Goal: Information Seeking & Learning: Learn about a topic

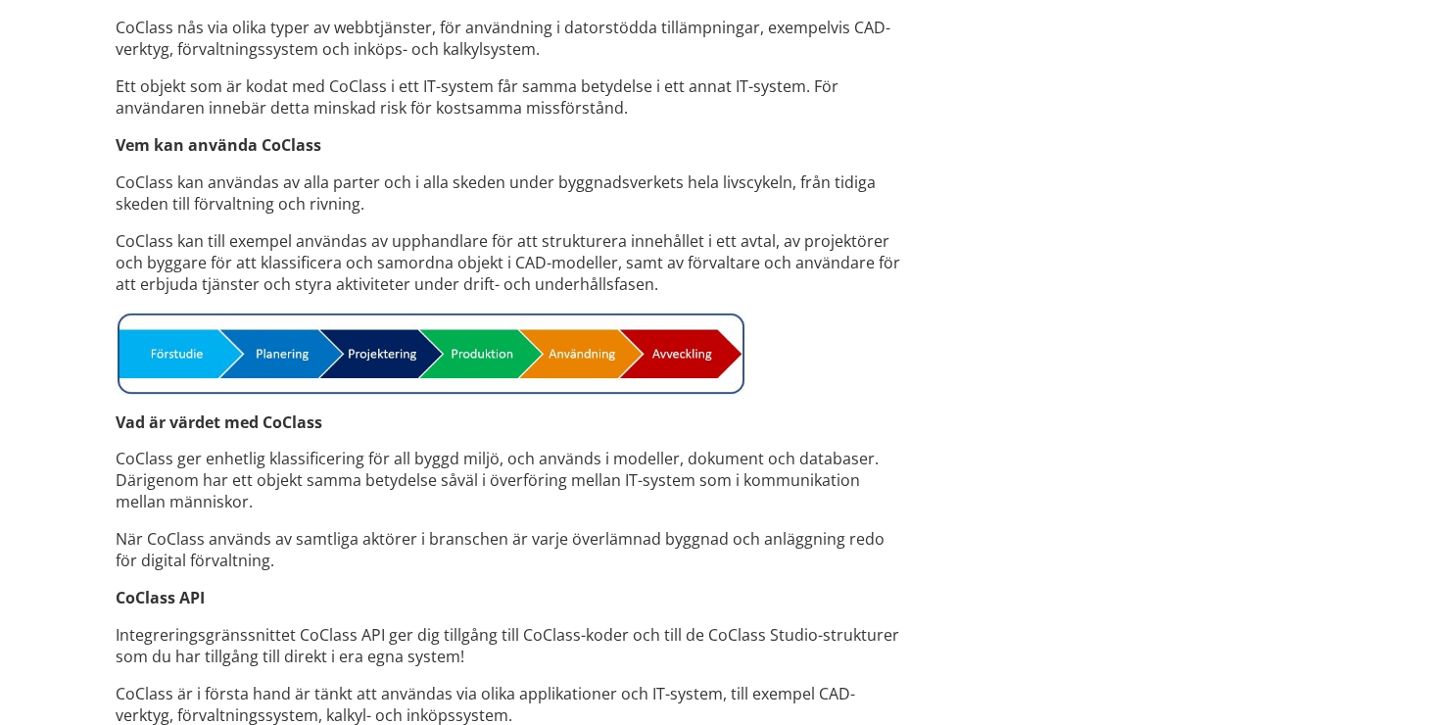
scroll to position [1371, 0]
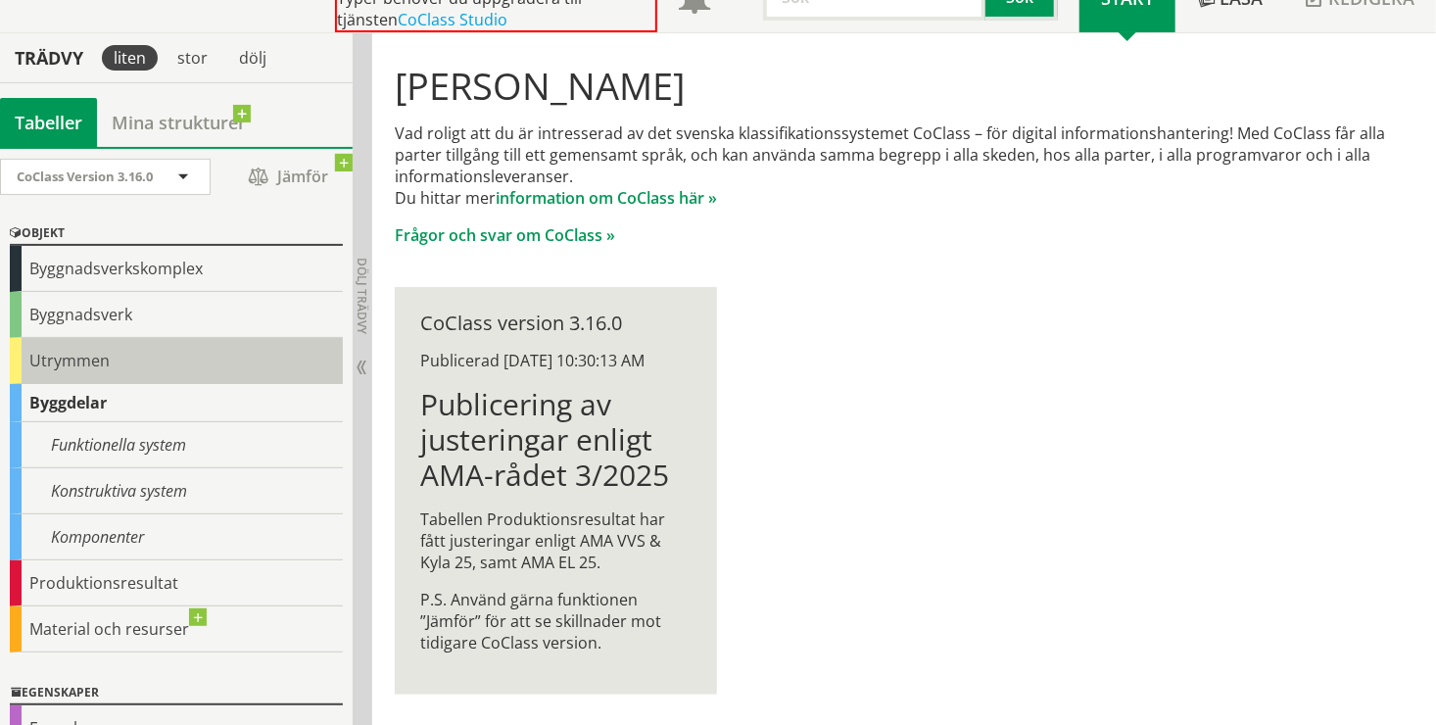
scroll to position [135, 0]
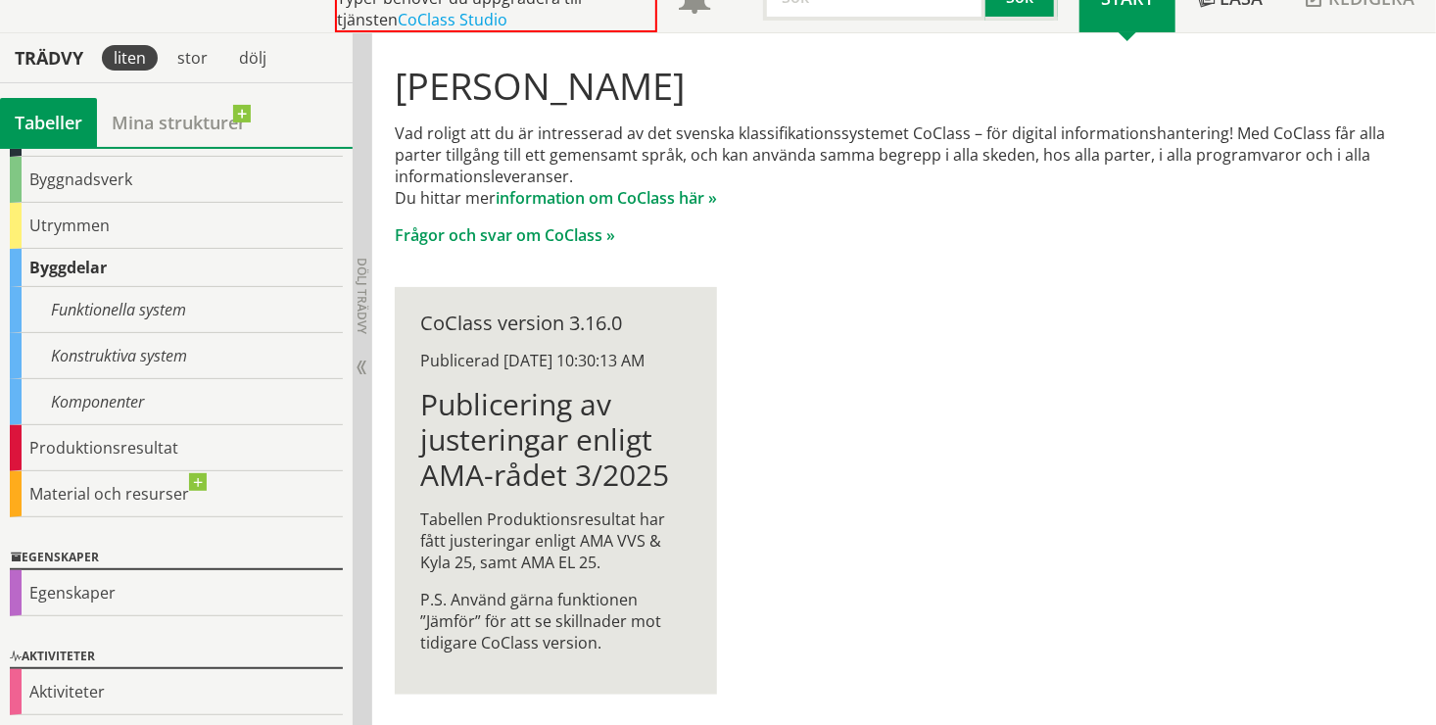
click at [185, 263] on div "Byggdelar" at bounding box center [176, 268] width 333 height 38
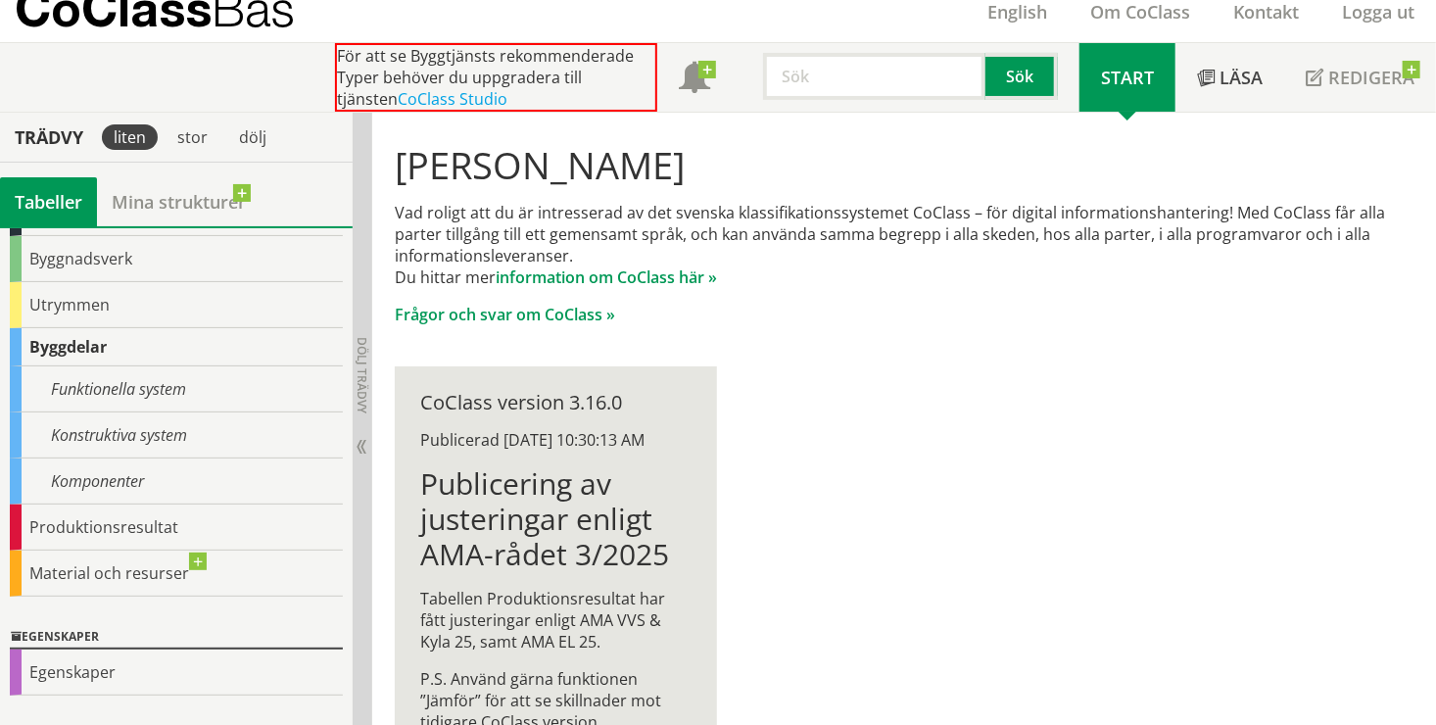
scroll to position [0, 0]
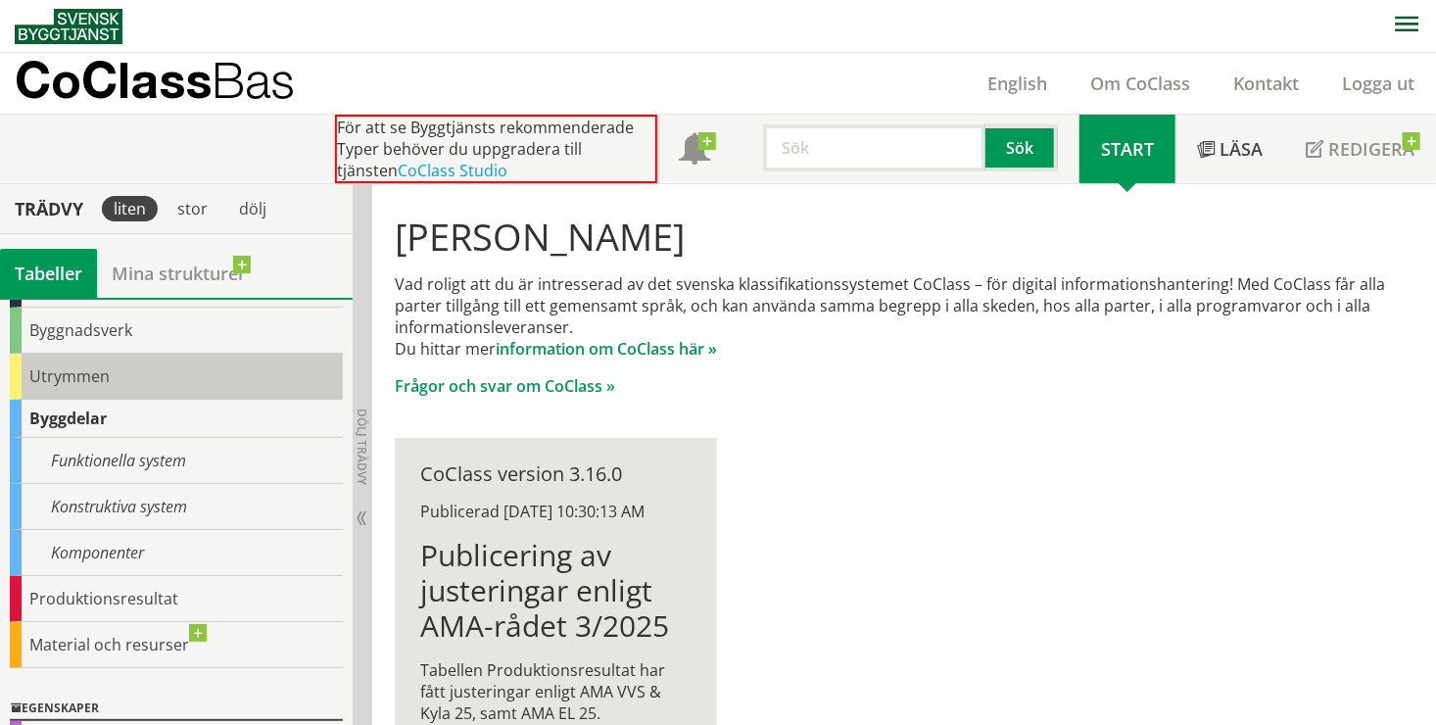
click at [135, 381] on div "Utrymmen" at bounding box center [176, 377] width 333 height 46
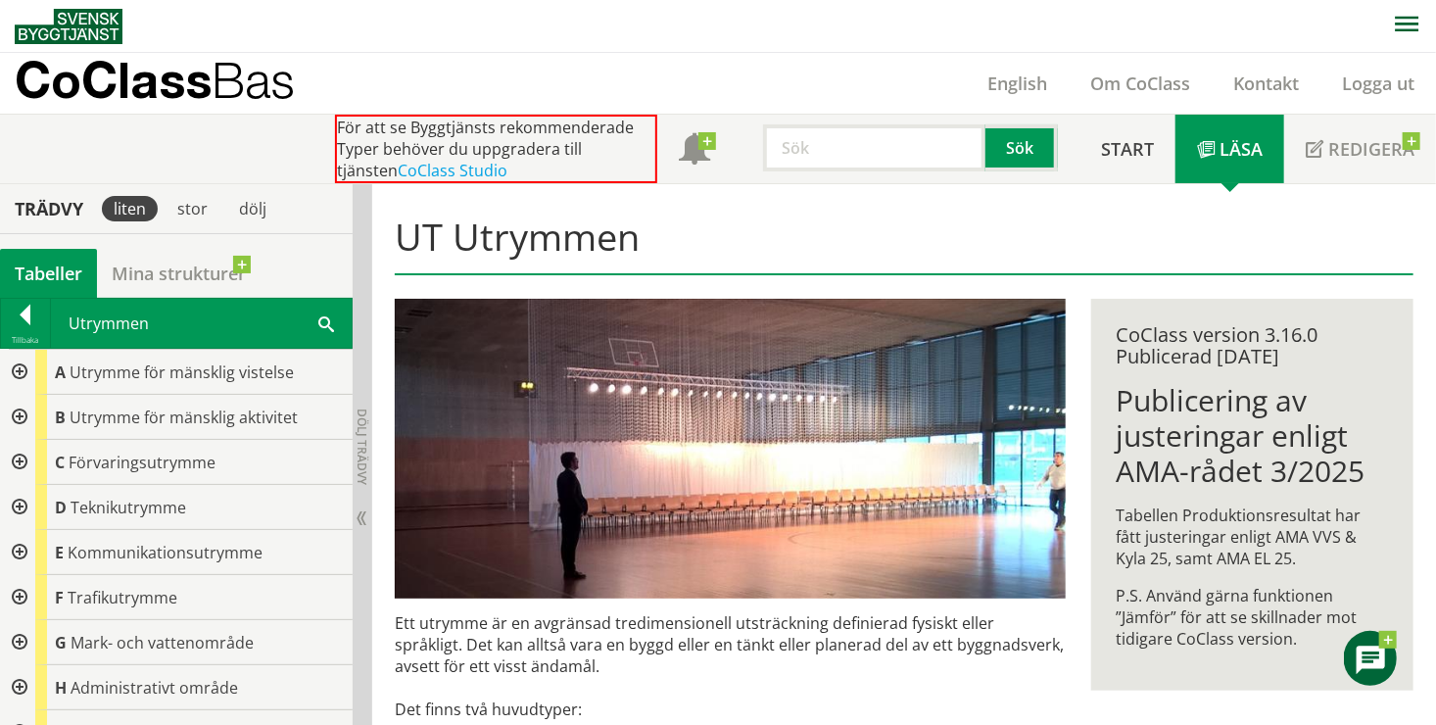
click at [22, 376] on div at bounding box center [17, 372] width 35 height 45
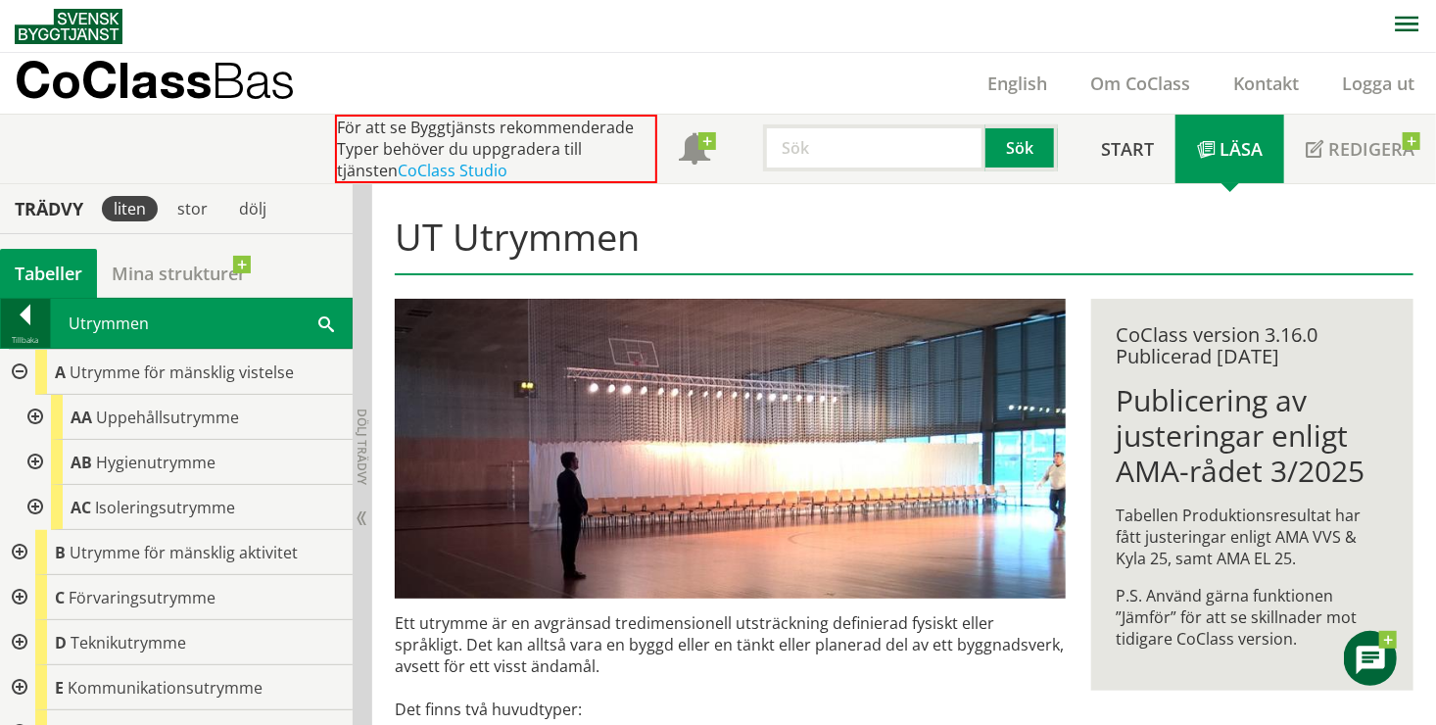
click at [24, 316] on div at bounding box center [25, 318] width 49 height 27
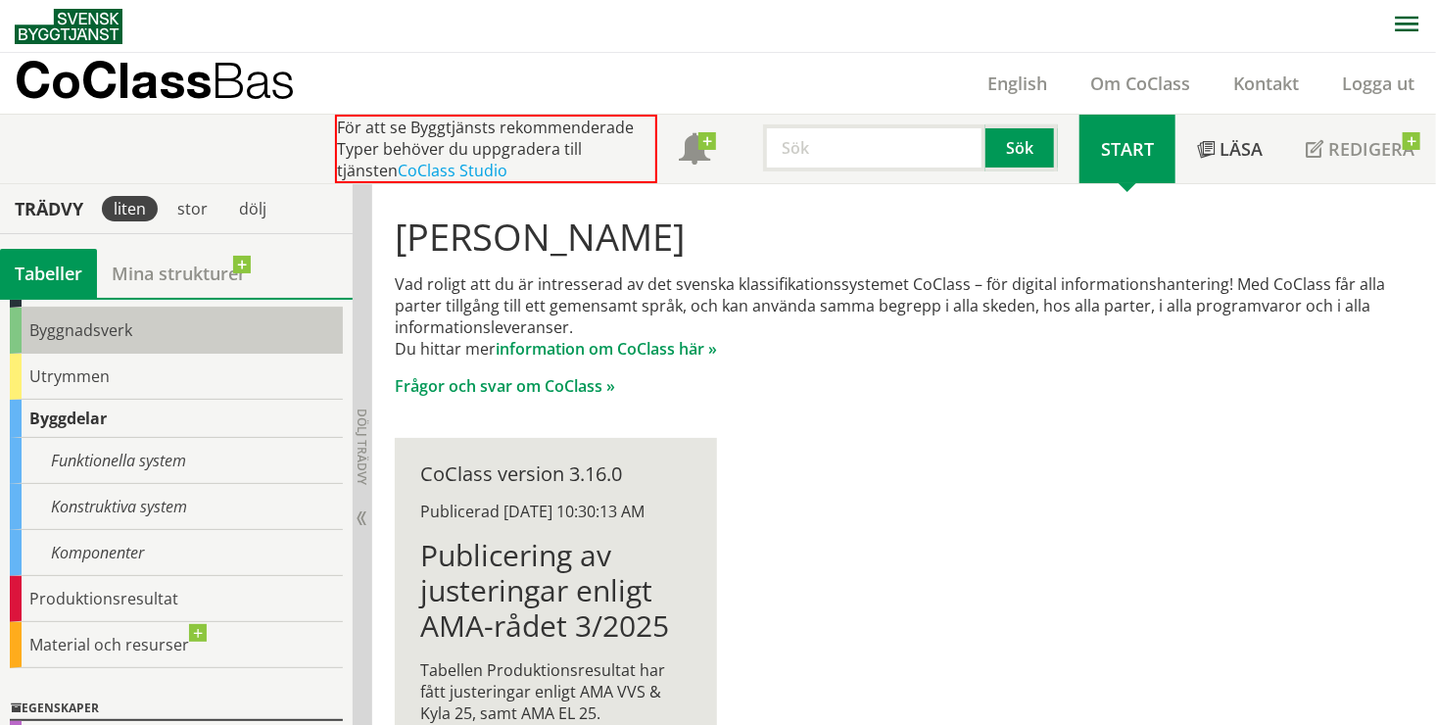
click at [39, 333] on div "Byggnadsverk" at bounding box center [176, 331] width 333 height 46
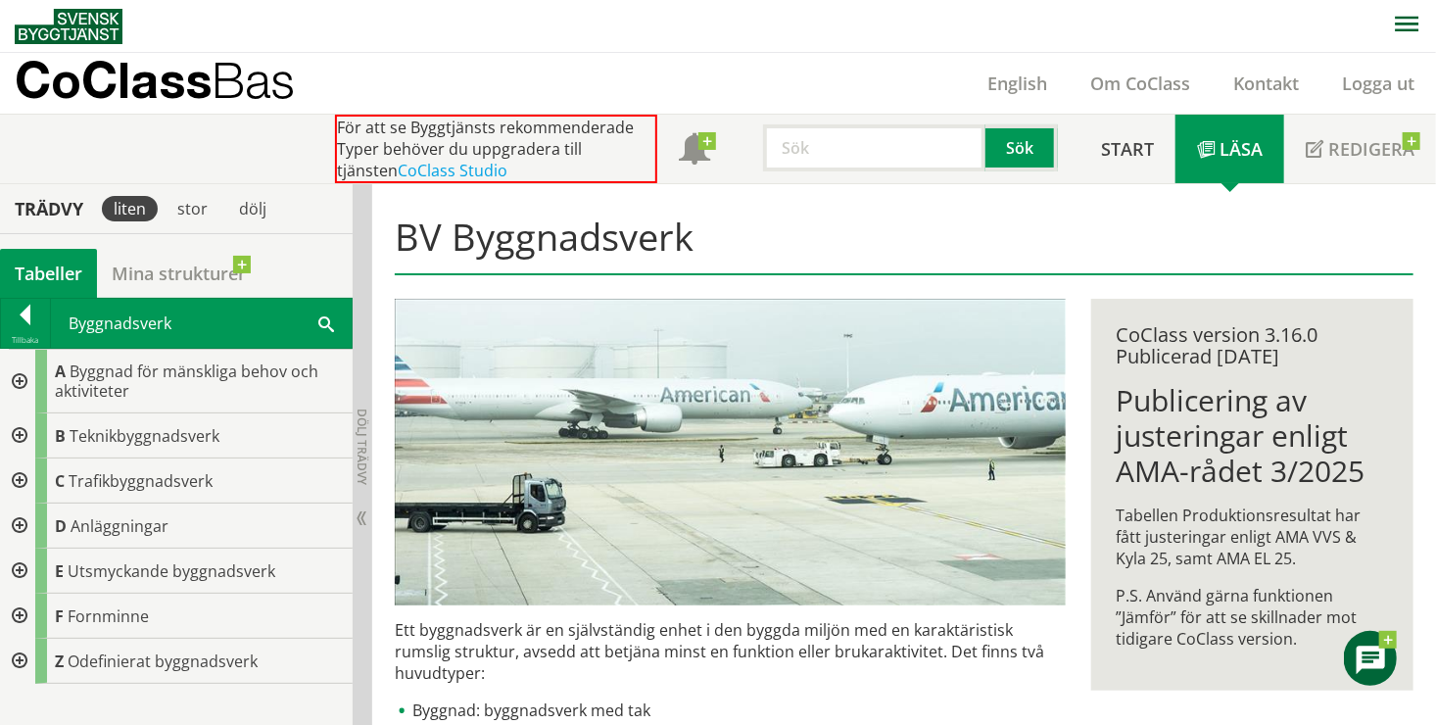
click at [21, 373] on div at bounding box center [17, 382] width 35 height 64
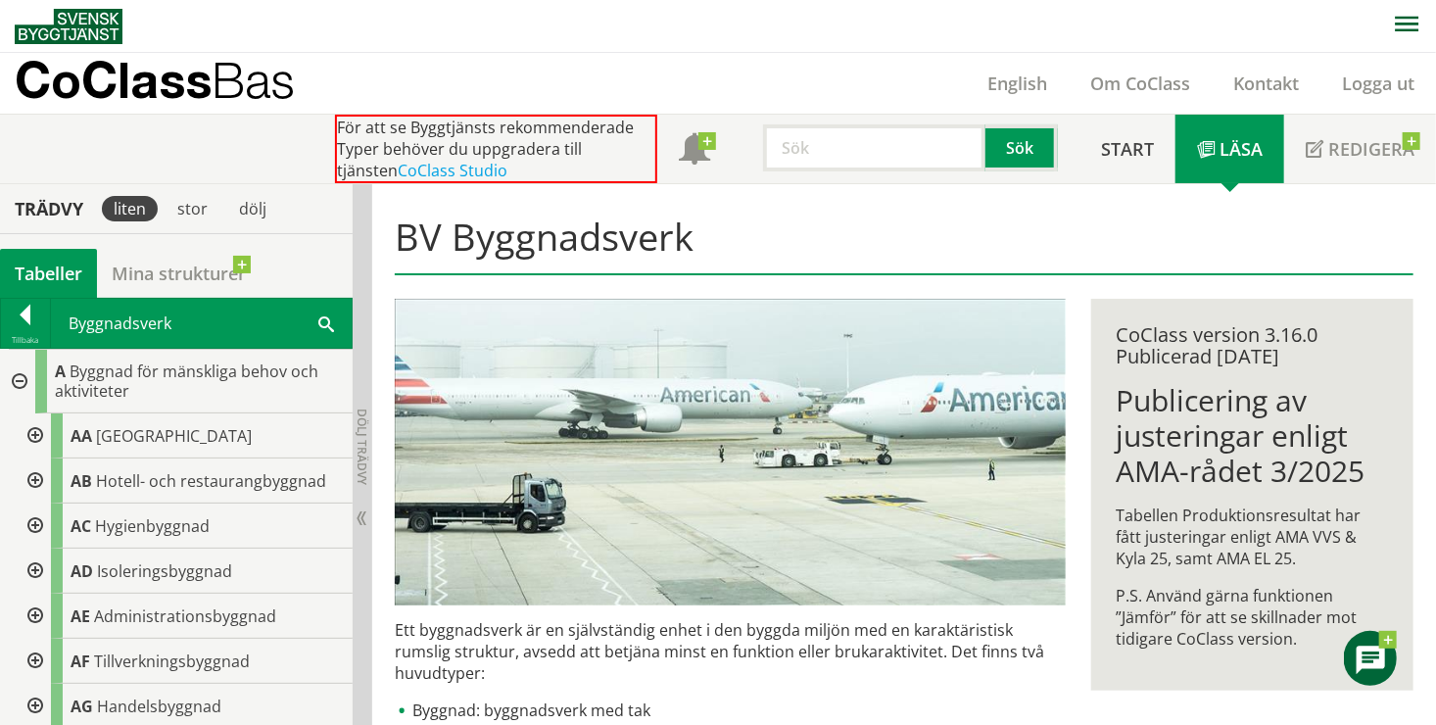
click at [33, 568] on div at bounding box center [33, 571] width 35 height 45
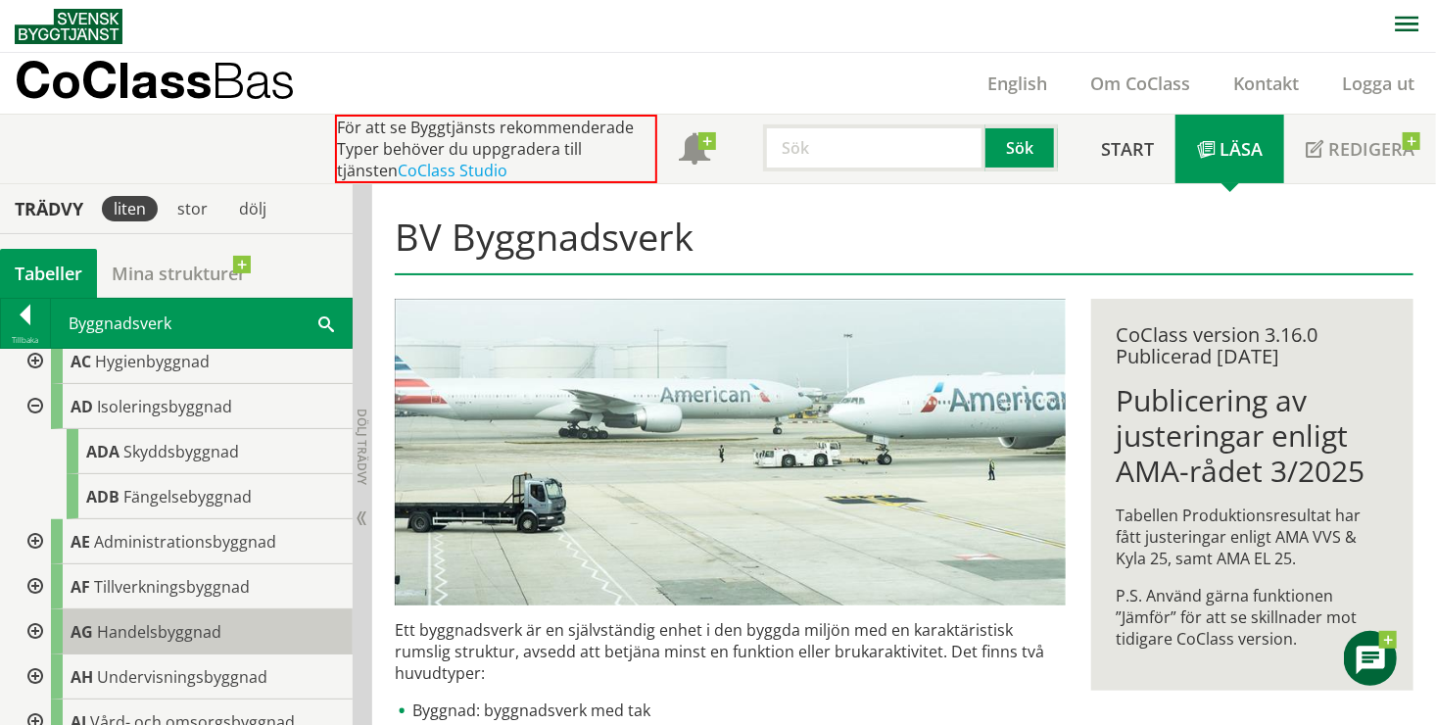
scroll to position [196, 0]
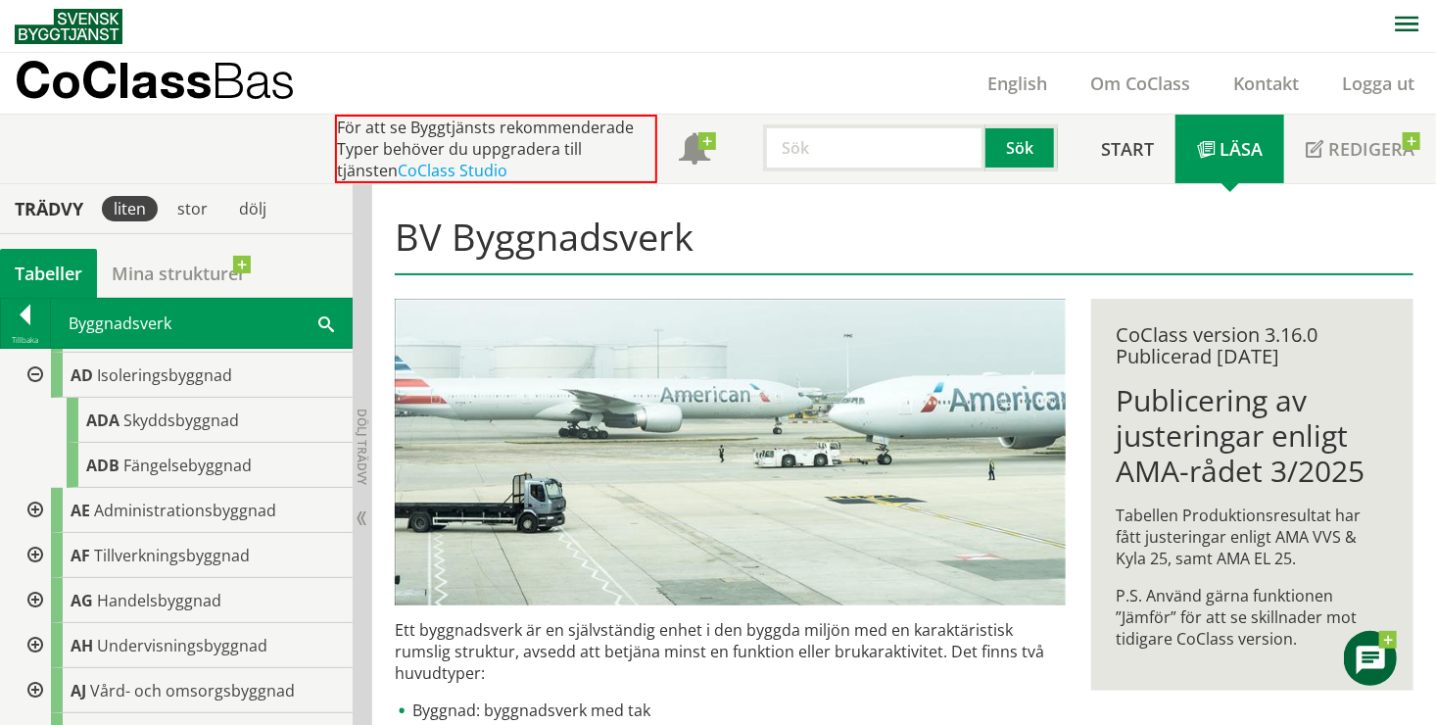
click at [33, 501] on div at bounding box center [33, 510] width 35 height 45
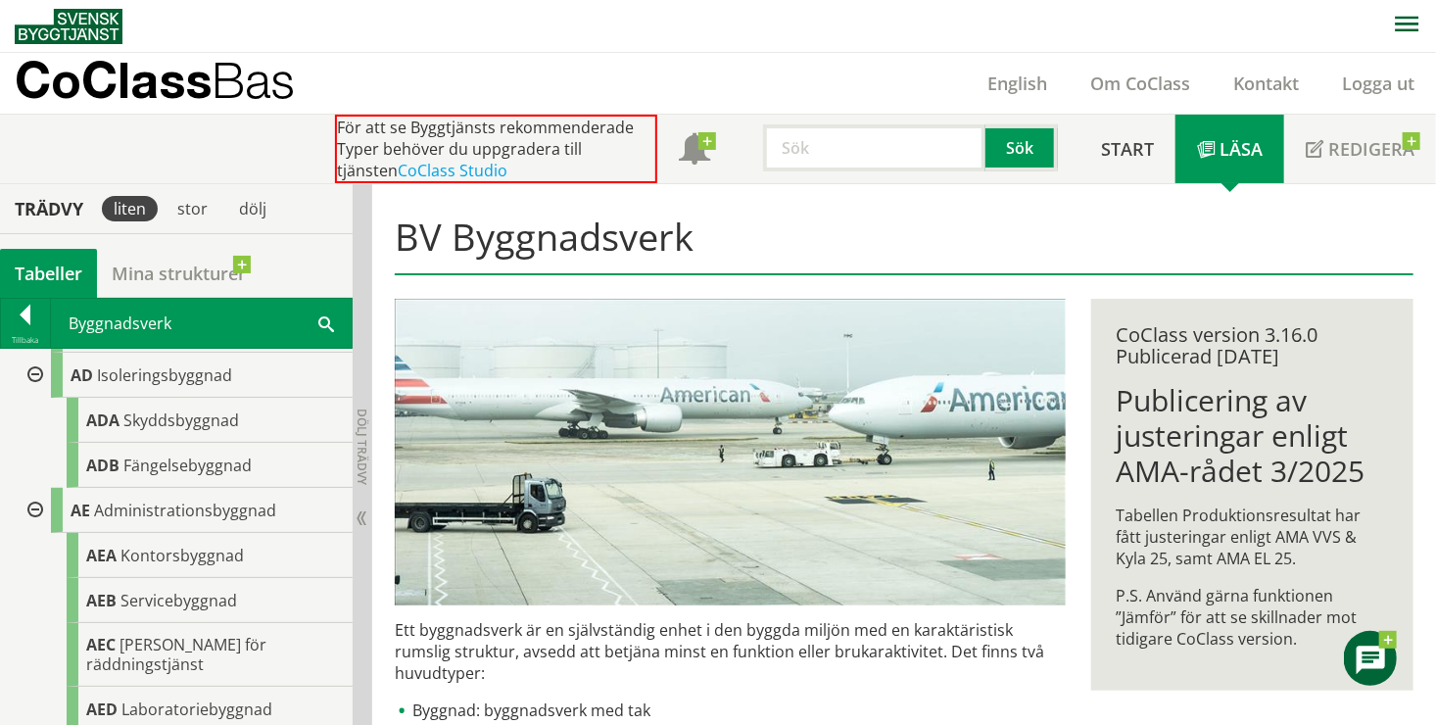
click at [39, 508] on div at bounding box center [33, 510] width 35 height 45
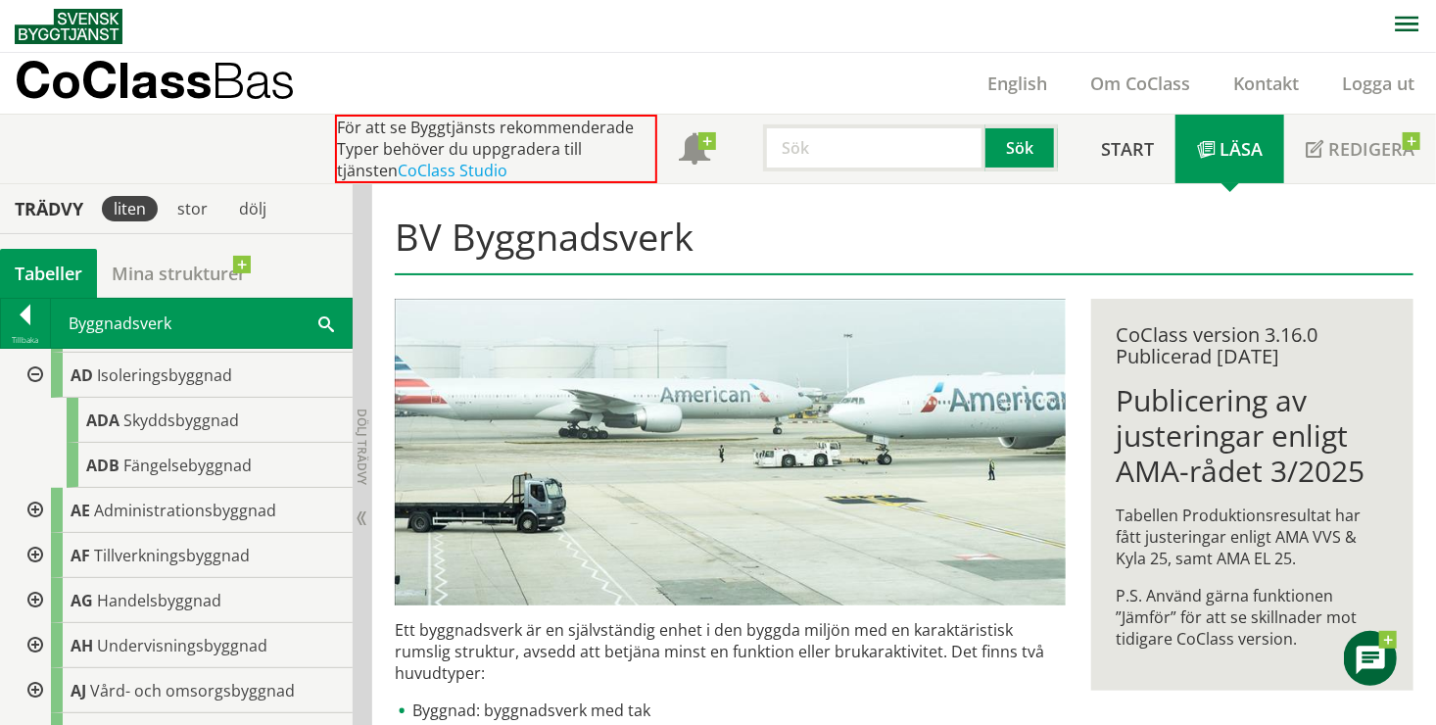
click at [26, 369] on div at bounding box center [33, 375] width 35 height 45
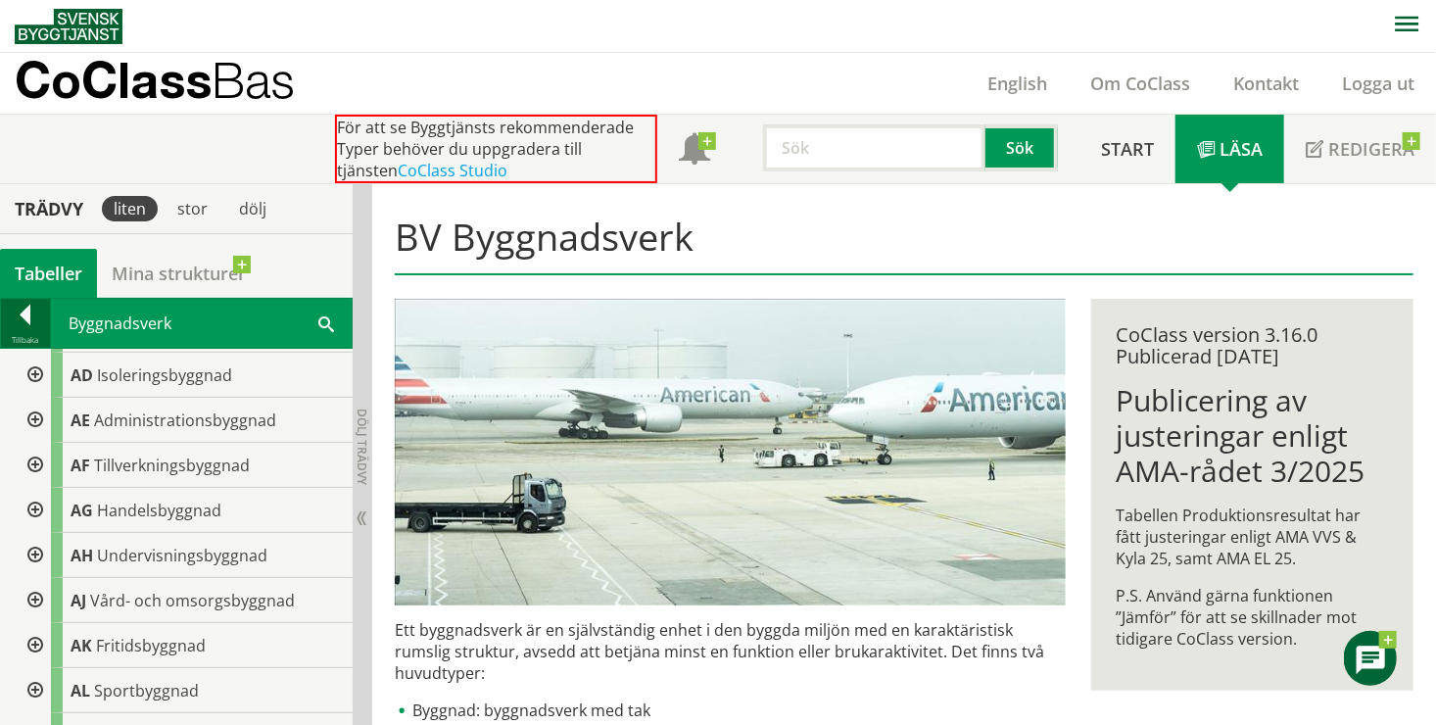
click at [28, 329] on div at bounding box center [25, 318] width 49 height 27
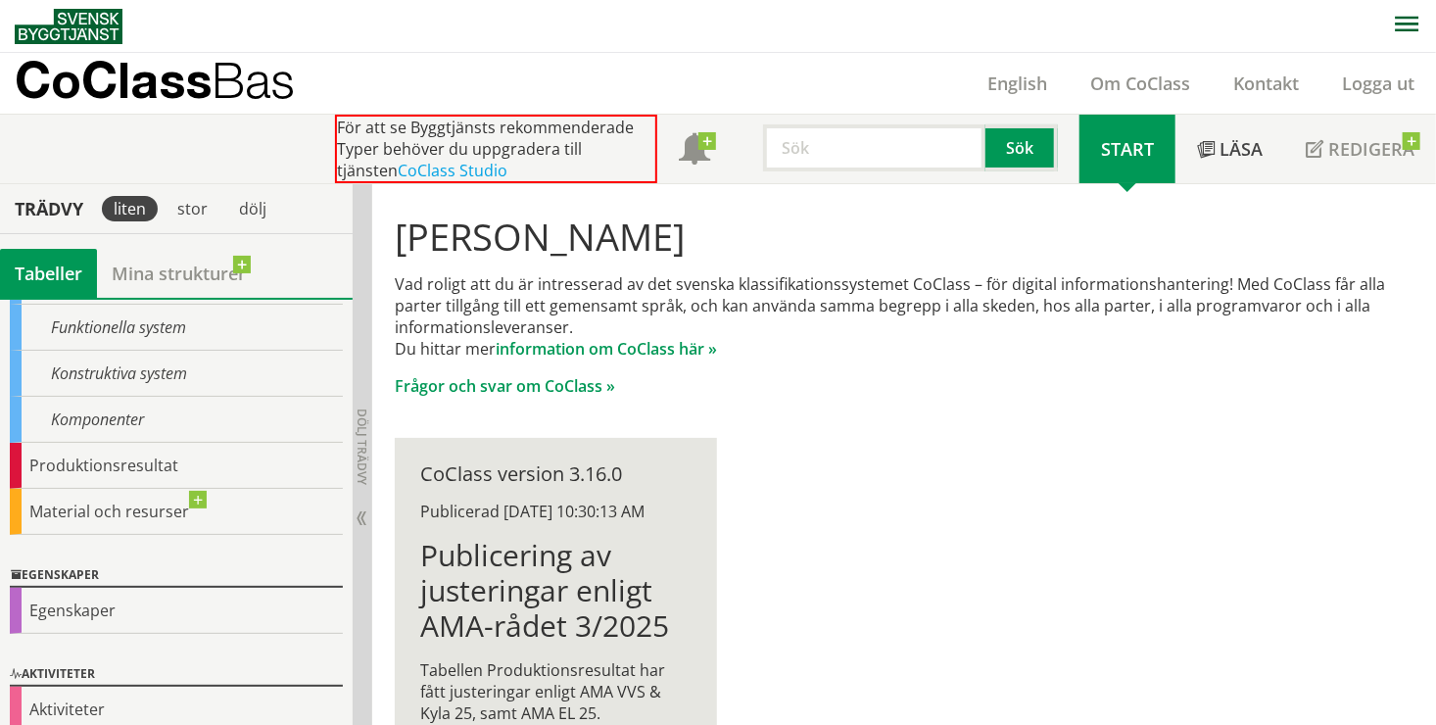
scroll to position [286, 0]
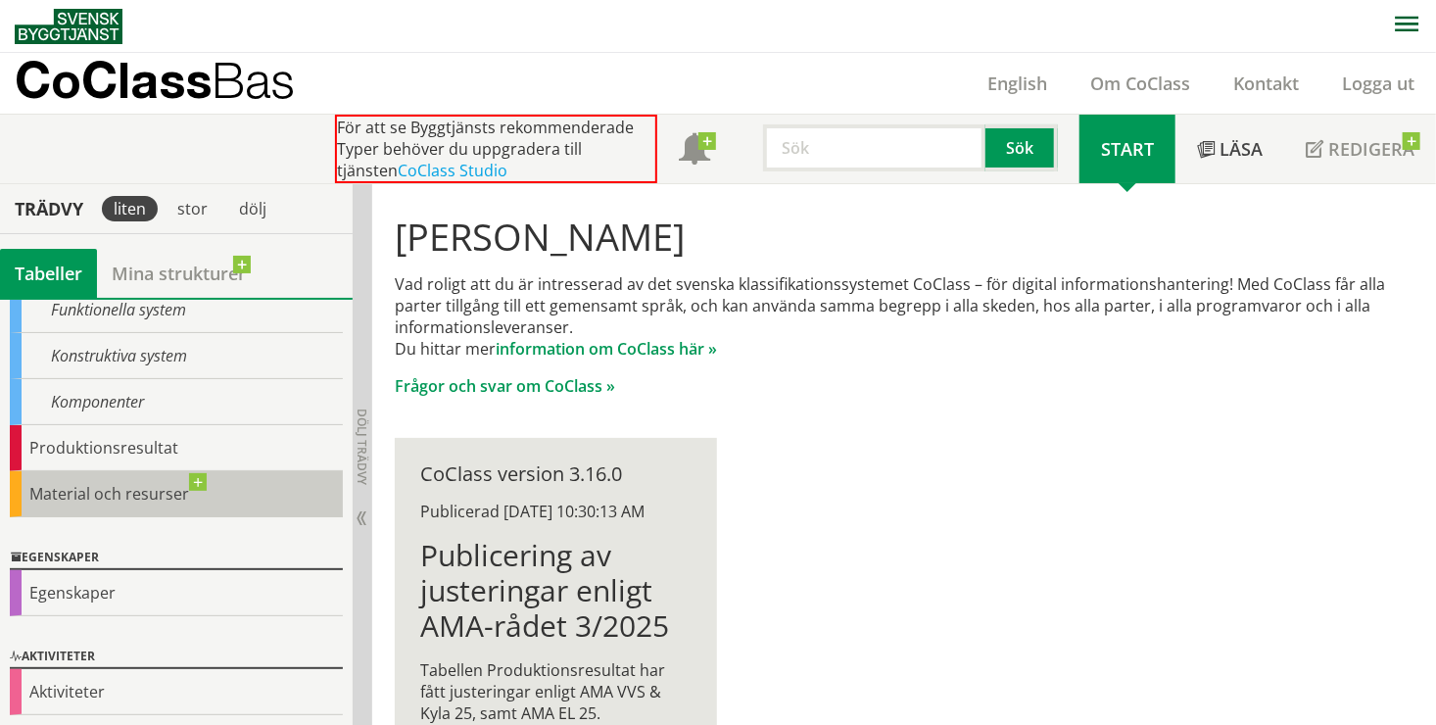
click at [87, 479] on div "Material och resurser" at bounding box center [176, 494] width 333 height 46
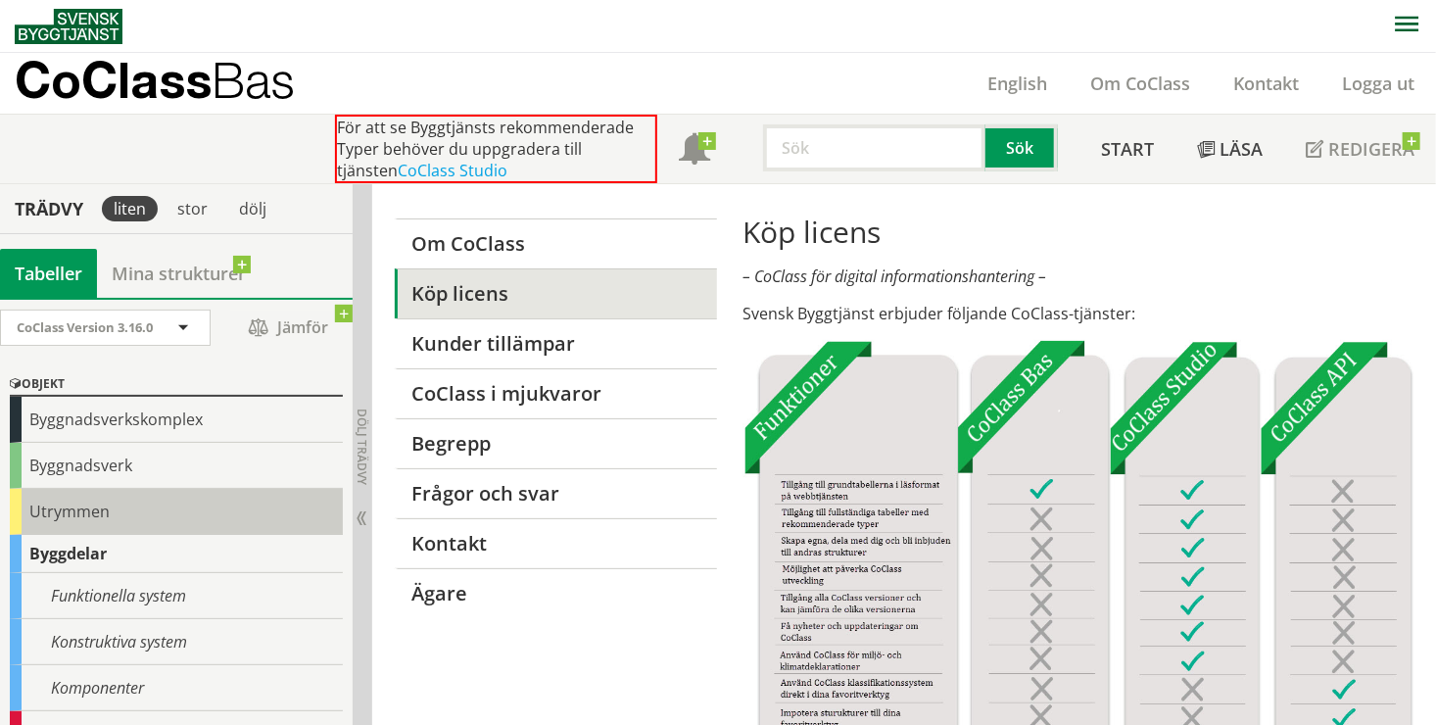
click at [74, 496] on div "Utrymmen" at bounding box center [176, 512] width 333 height 46
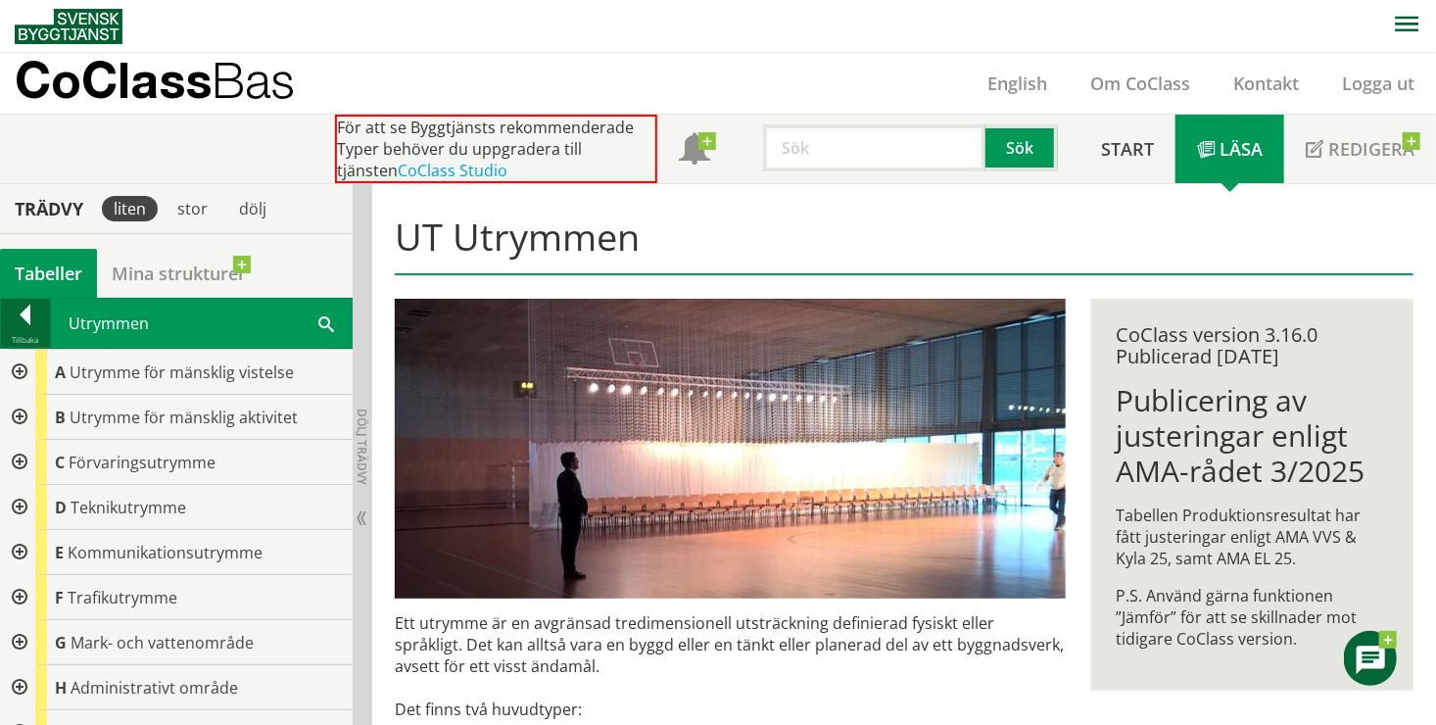
click at [24, 322] on div at bounding box center [25, 318] width 49 height 27
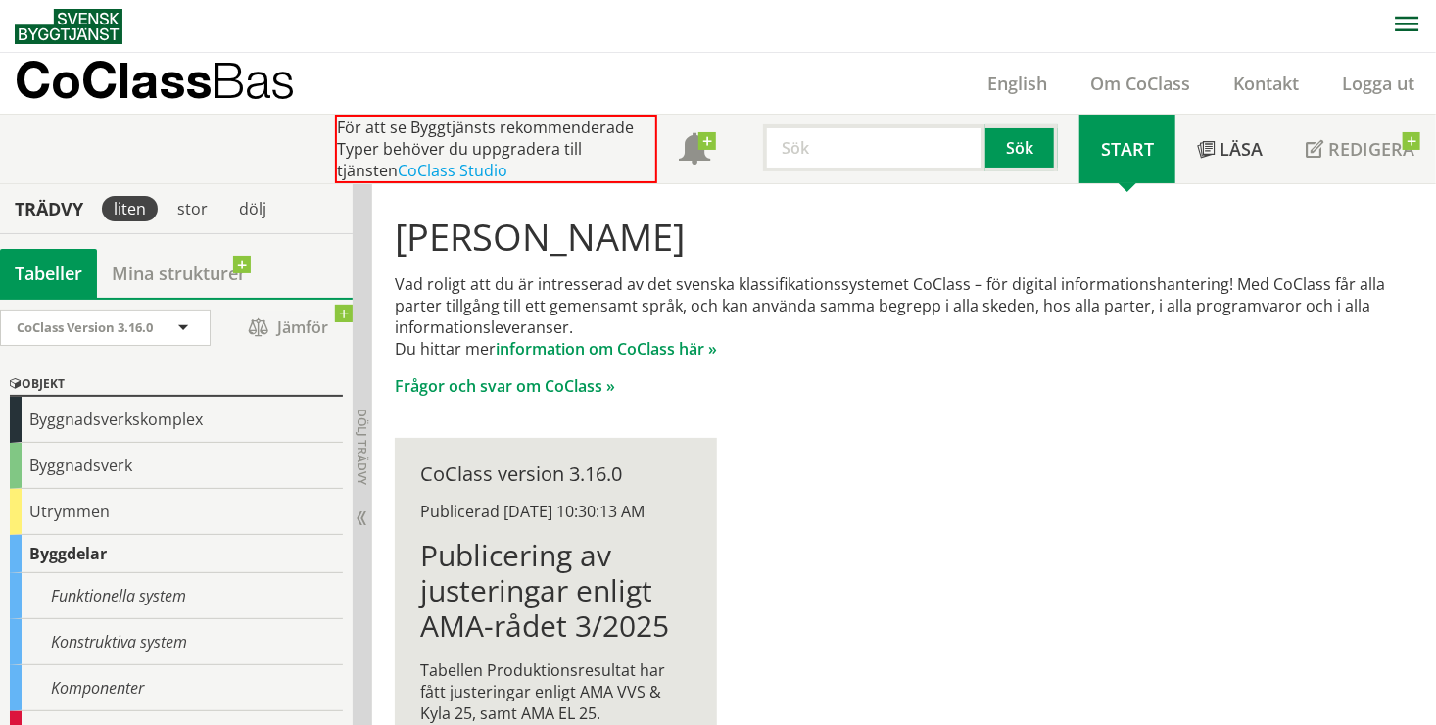
scroll to position [98, 0]
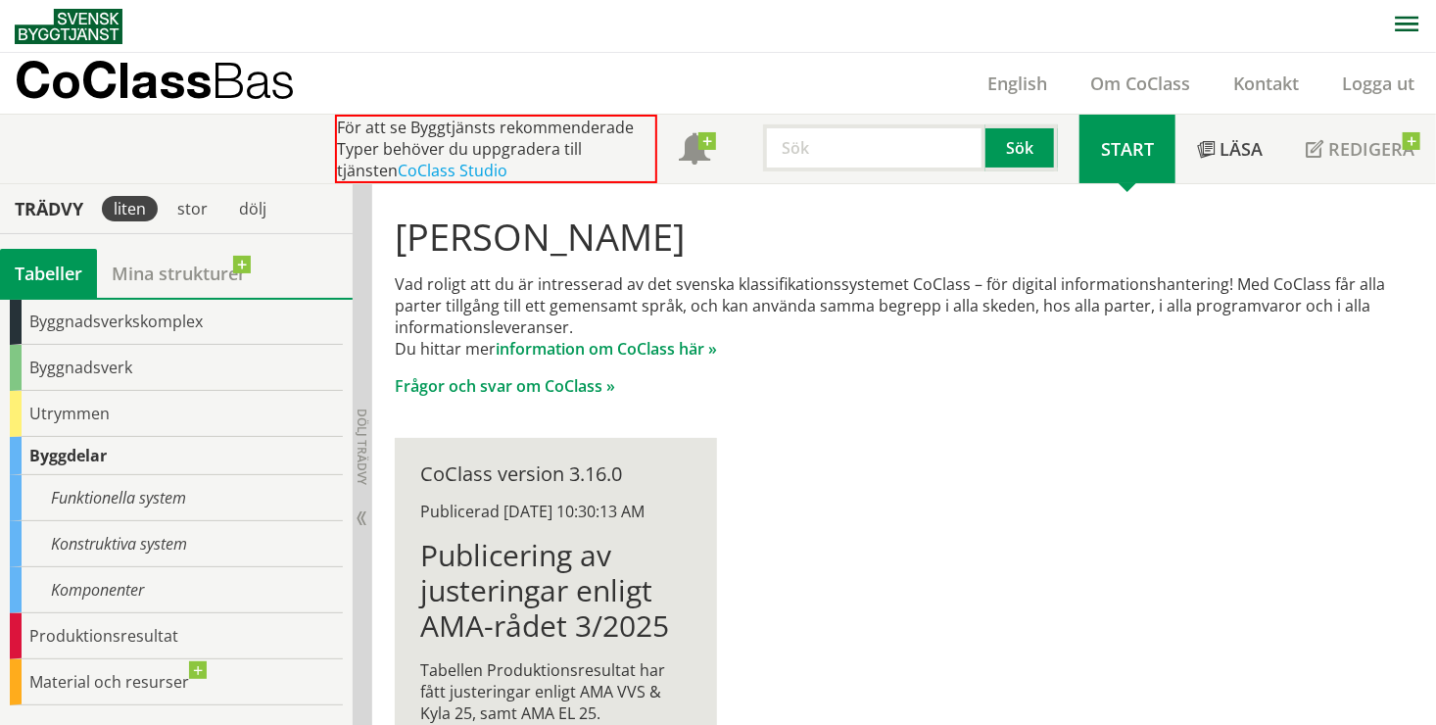
click at [41, 457] on div "Byggdelar" at bounding box center [176, 456] width 333 height 38
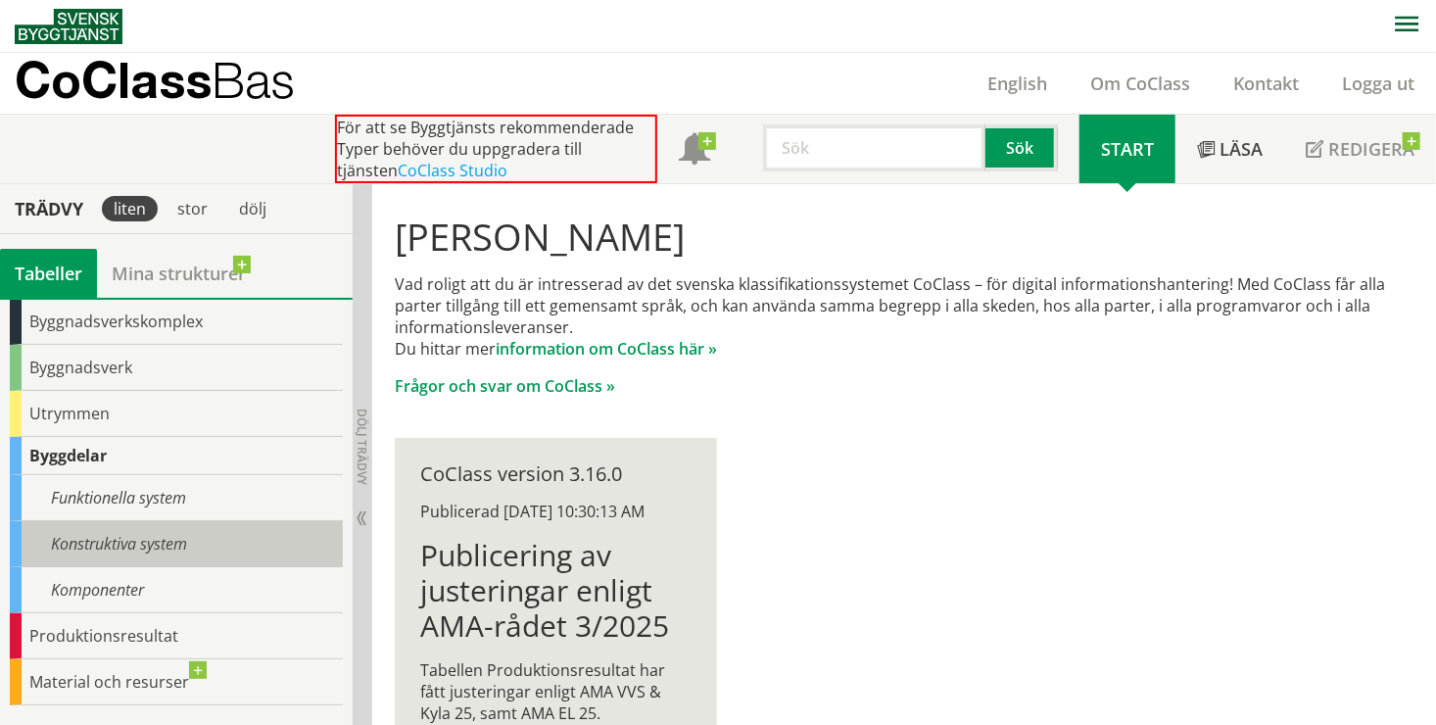
click at [23, 540] on div "Konstruktiva system" at bounding box center [176, 544] width 333 height 46
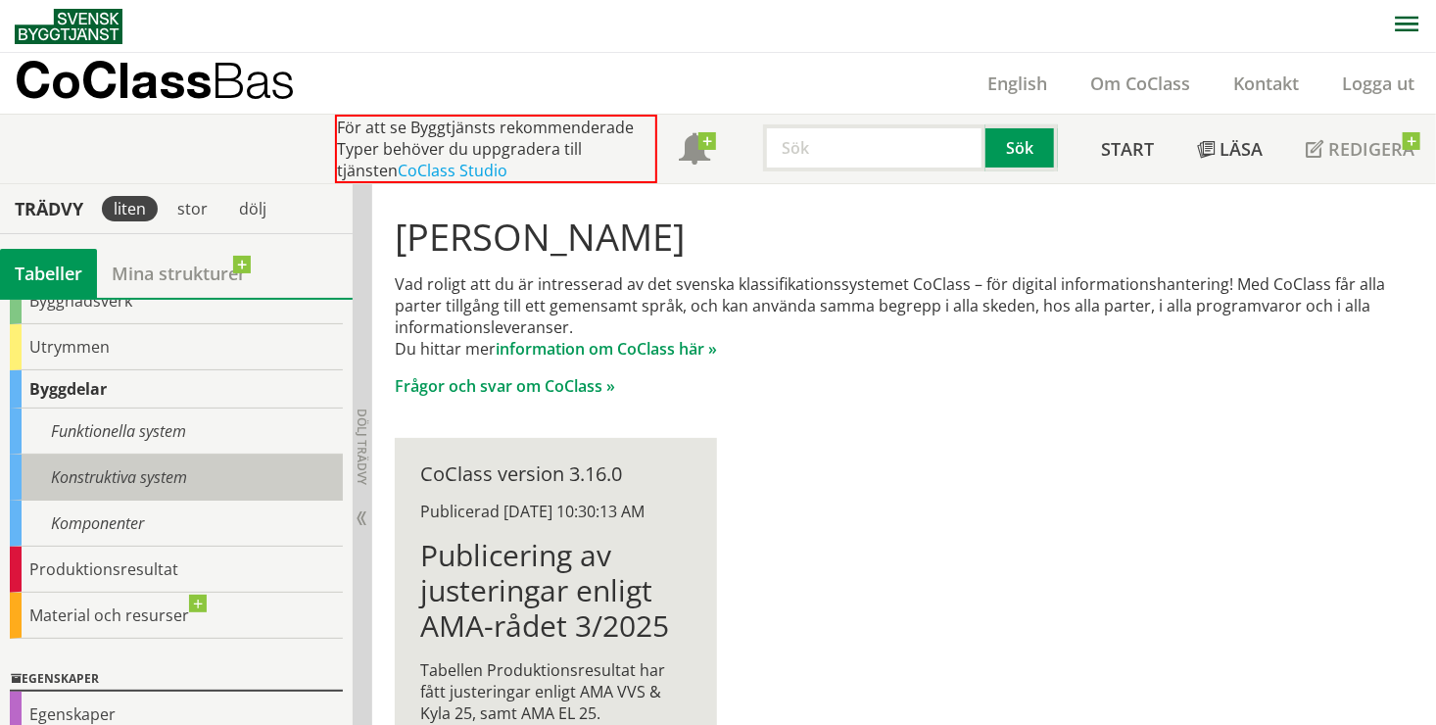
scroll to position [196, 0]
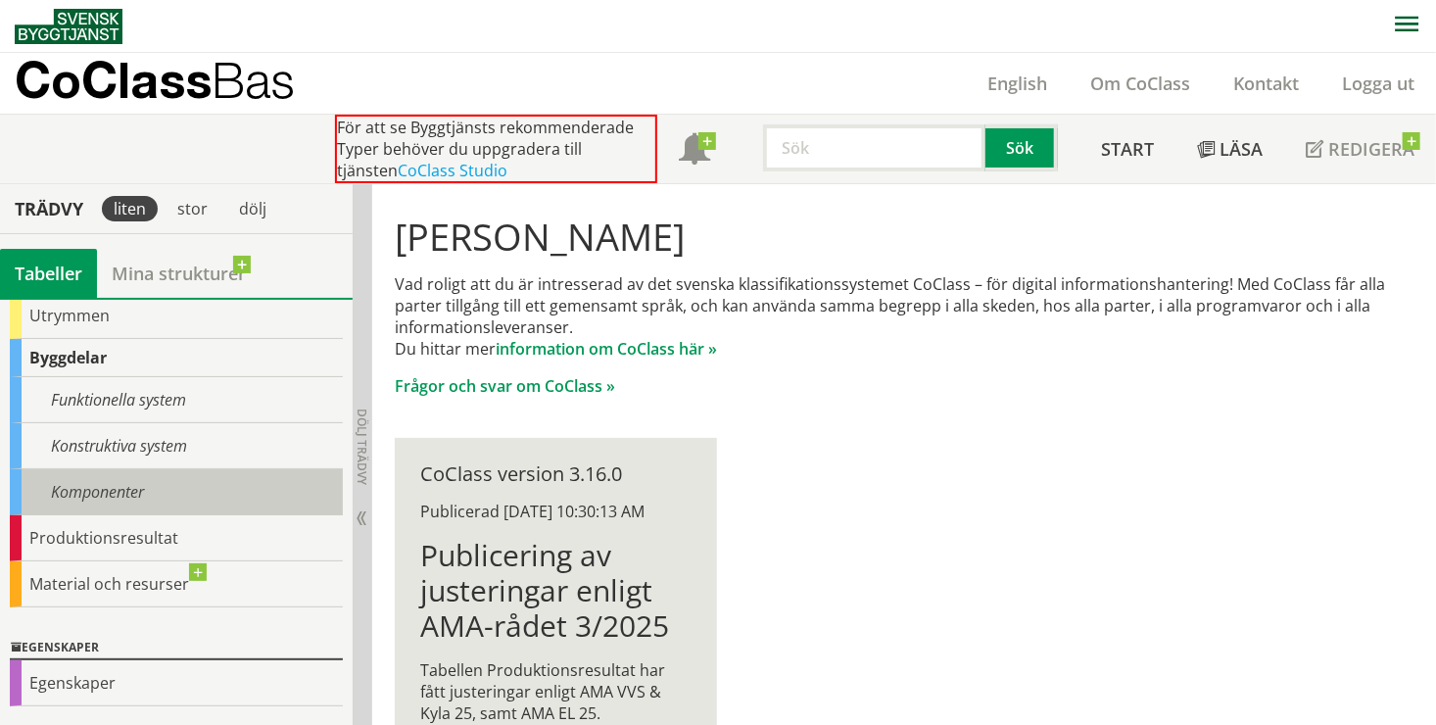
click at [50, 498] on div "Komponenter" at bounding box center [176, 492] width 333 height 46
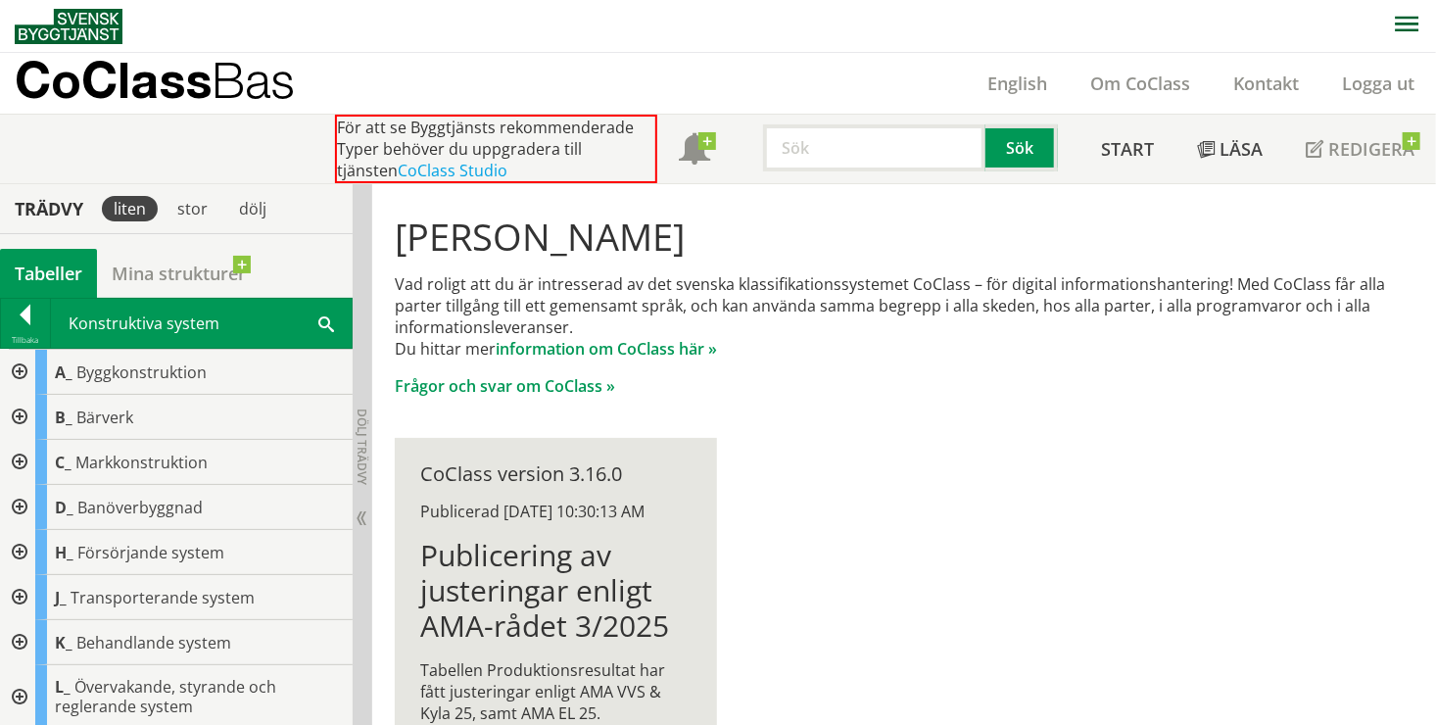
click at [22, 386] on div at bounding box center [17, 372] width 35 height 45
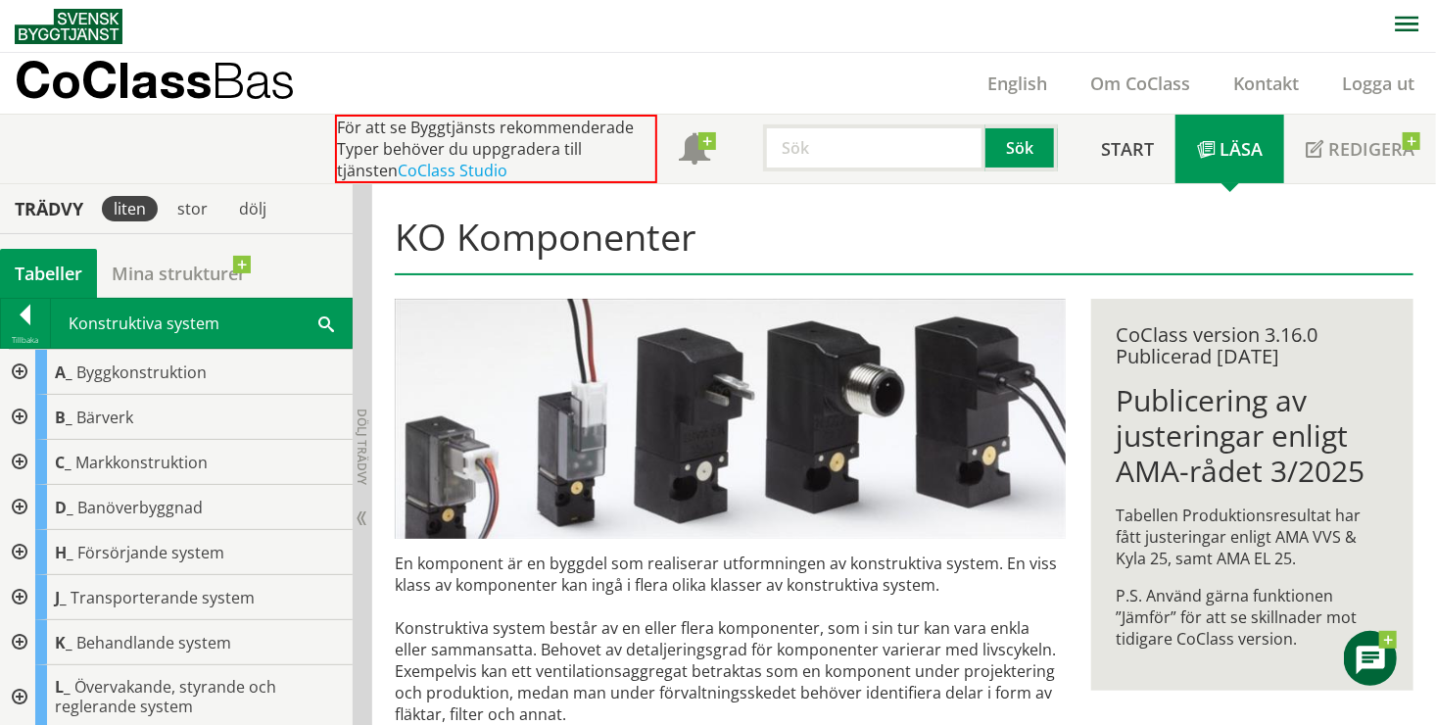
click at [22, 370] on div at bounding box center [17, 372] width 35 height 45
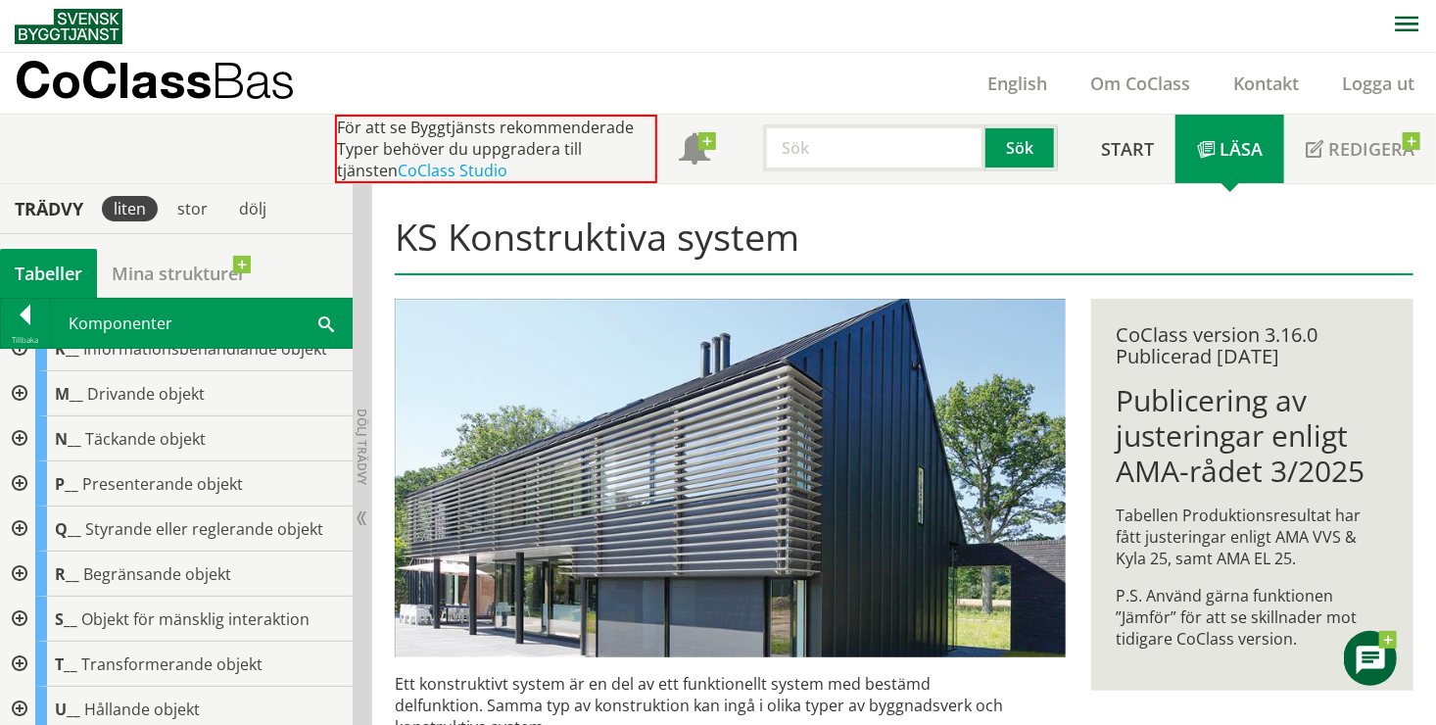
scroll to position [392, 0]
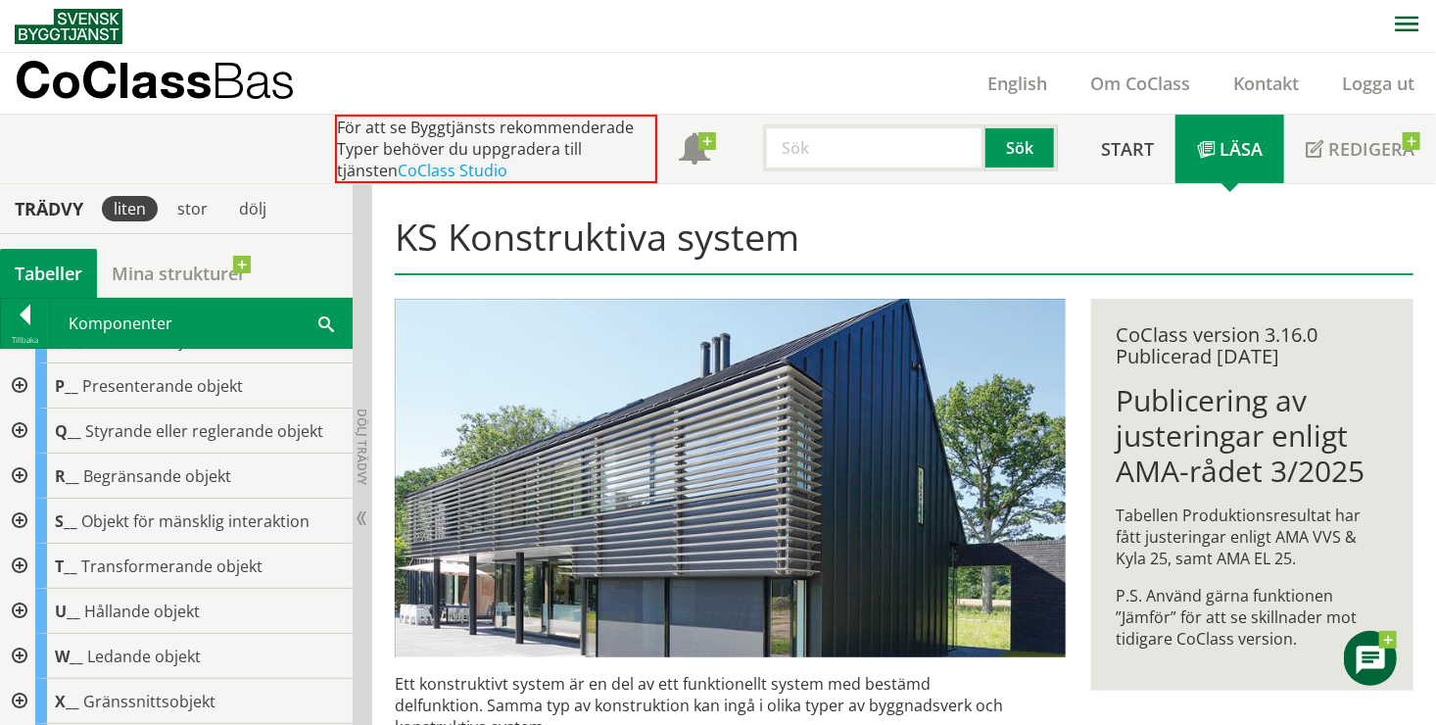
click at [17, 473] on div at bounding box center [17, 476] width 35 height 45
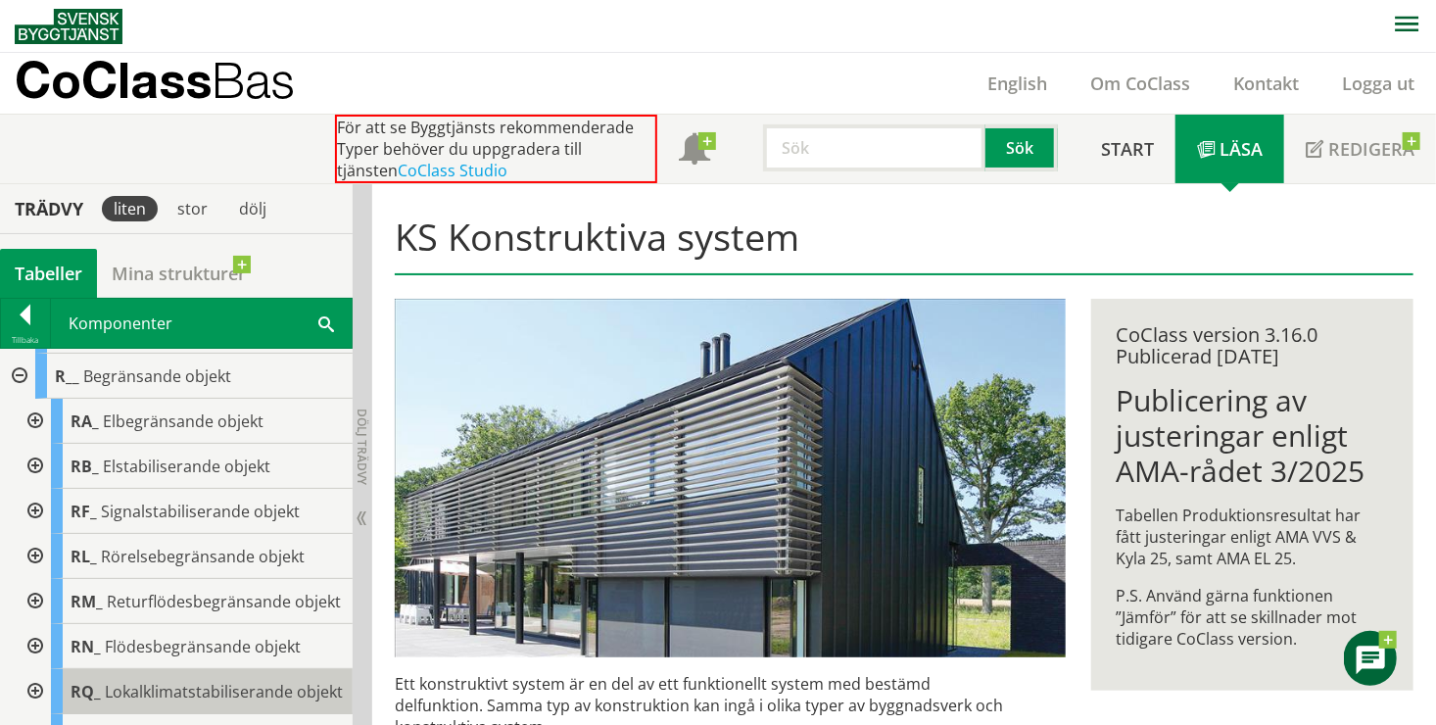
scroll to position [490, 0]
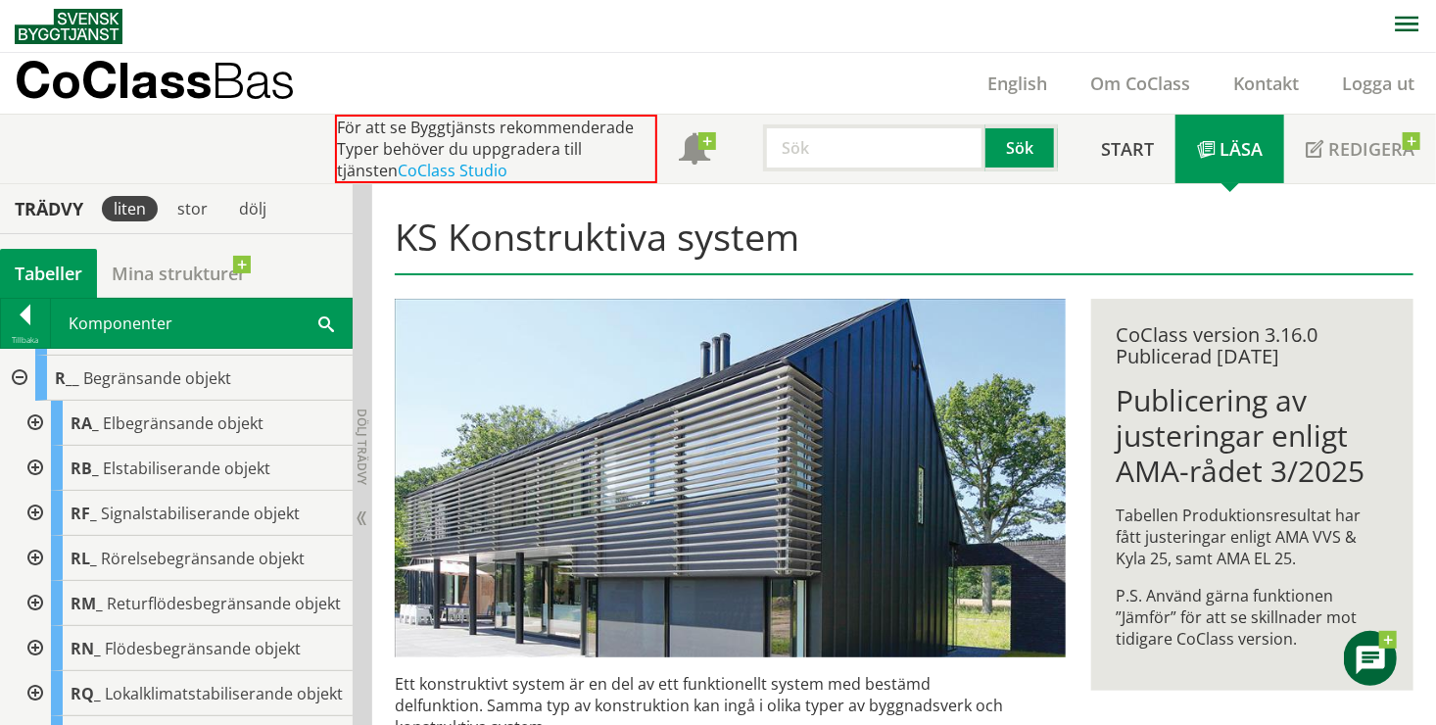
click at [17, 379] on div at bounding box center [17, 378] width 35 height 45
